Goal: Find specific fact: Find specific fact

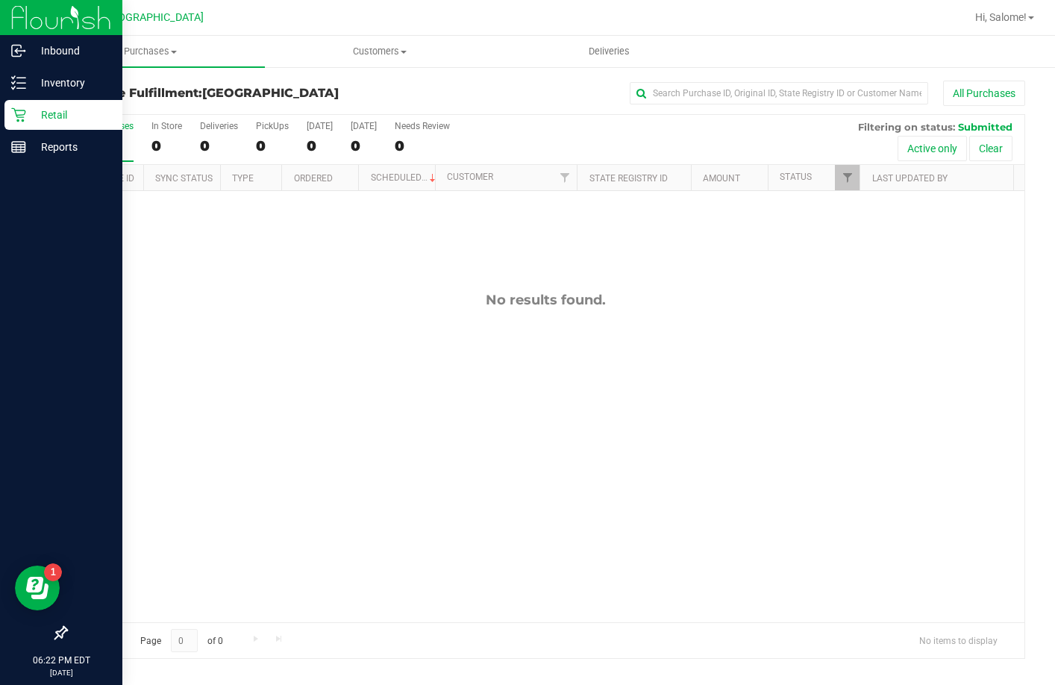
click at [19, 108] on icon at bounding box center [18, 114] width 15 height 15
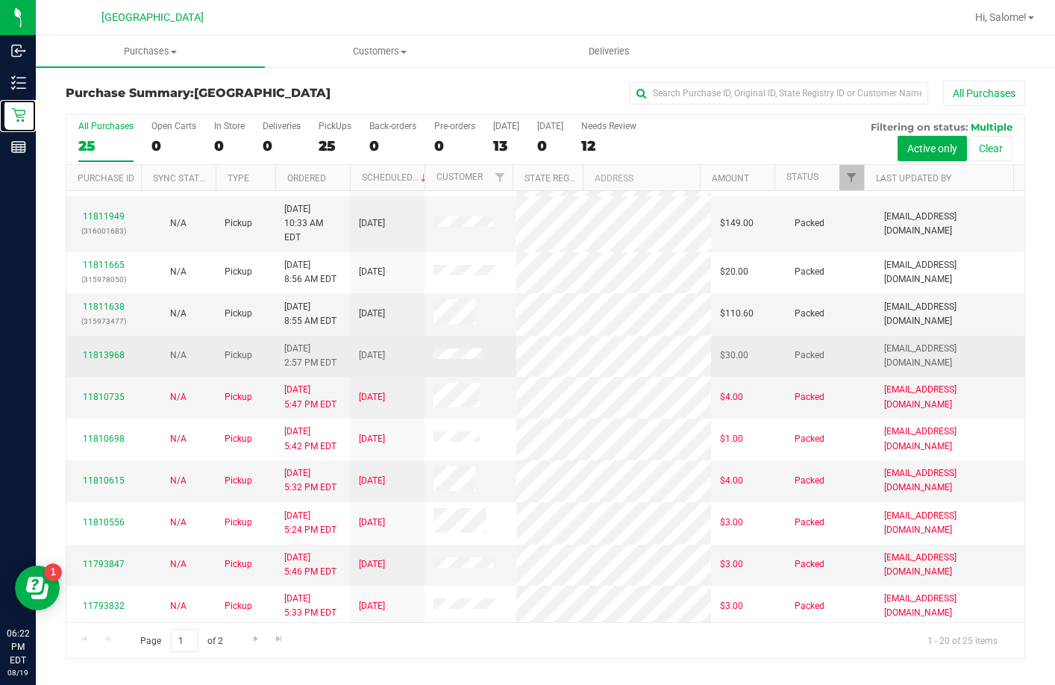
scroll to position [409, 0]
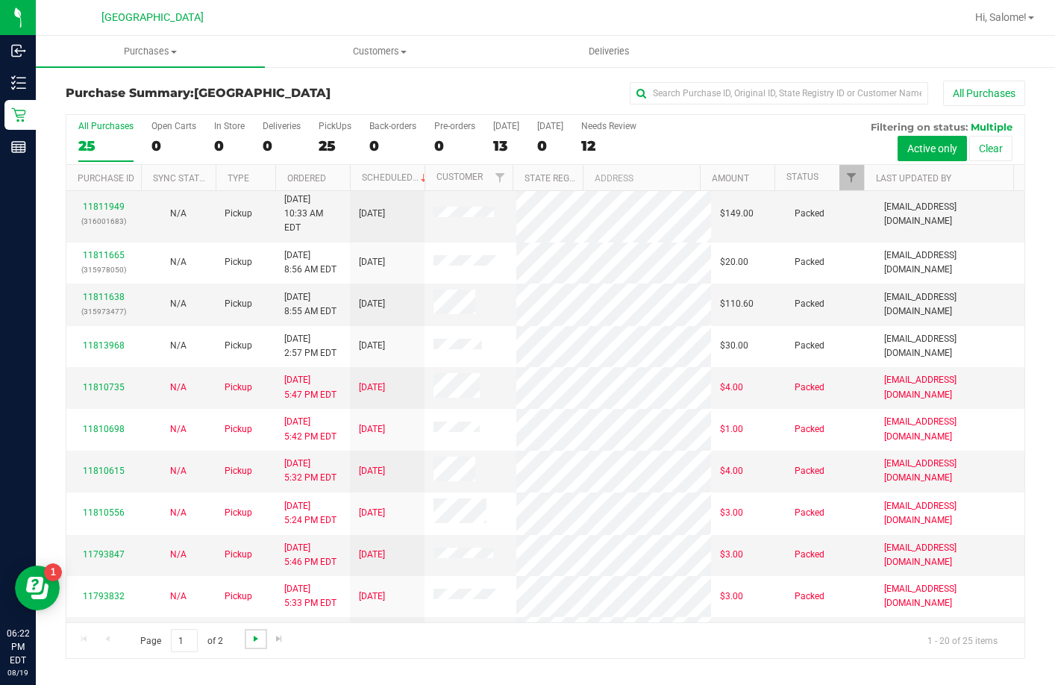
click at [257, 638] on span "Go to the next page" at bounding box center [256, 639] width 12 height 12
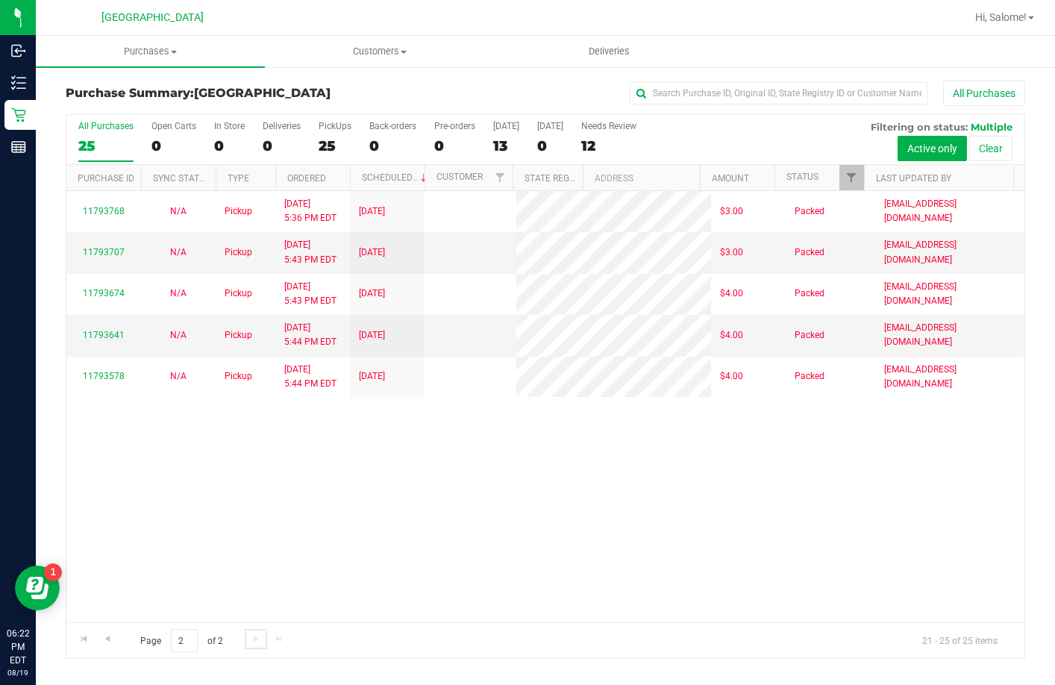
scroll to position [0, 0]
click at [115, 637] on link "Go to the previous page" at bounding box center [107, 639] width 22 height 20
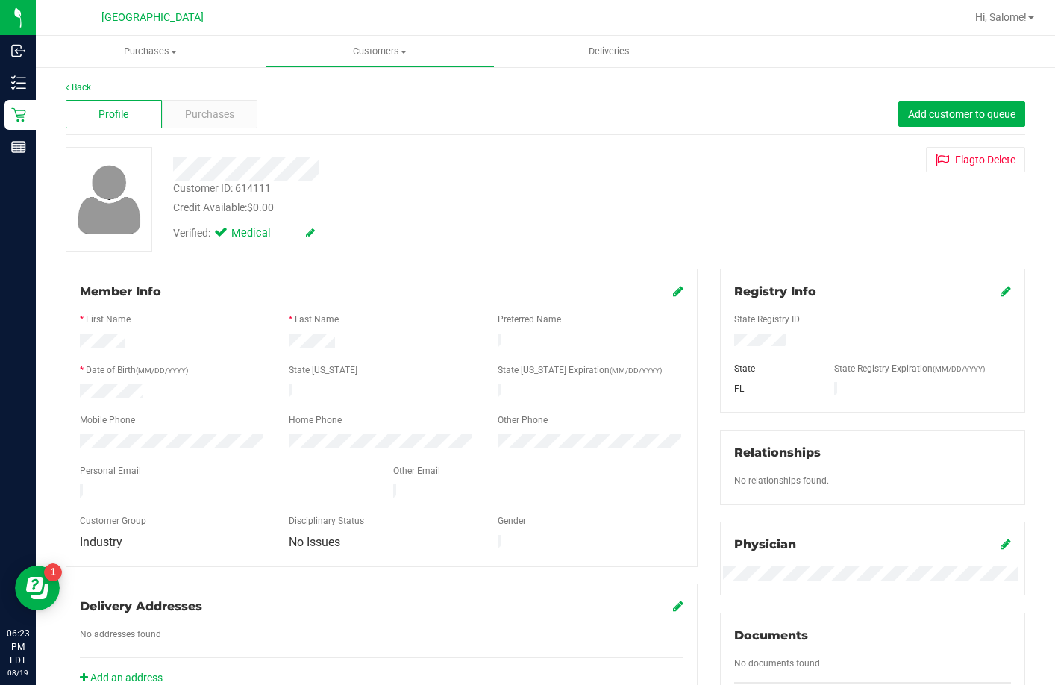
click at [251, 184] on div "Customer ID: 614111" at bounding box center [222, 189] width 98 height 16
copy div "614111"
